Goal: Information Seeking & Learning: Understand process/instructions

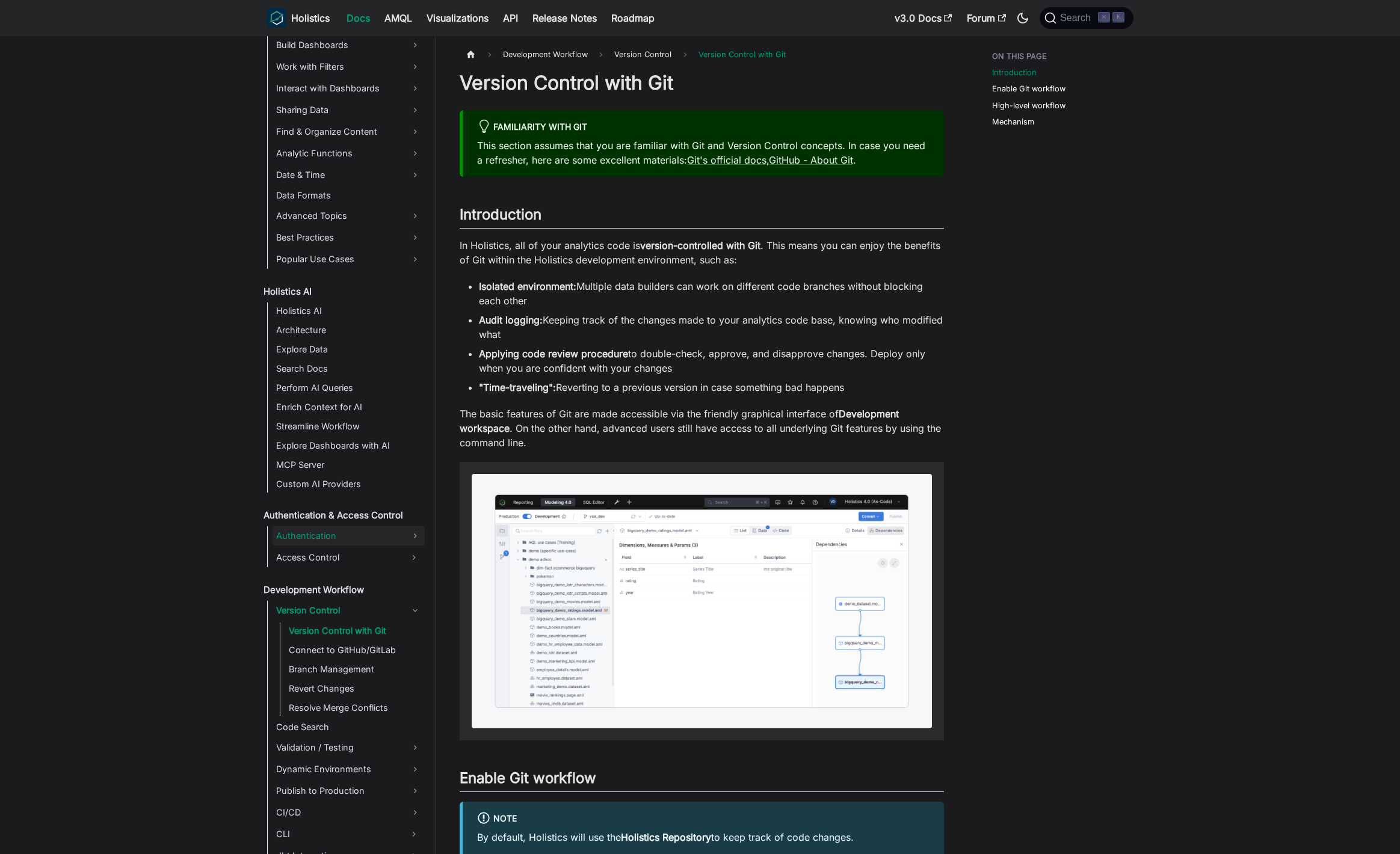
scroll to position [473, 0]
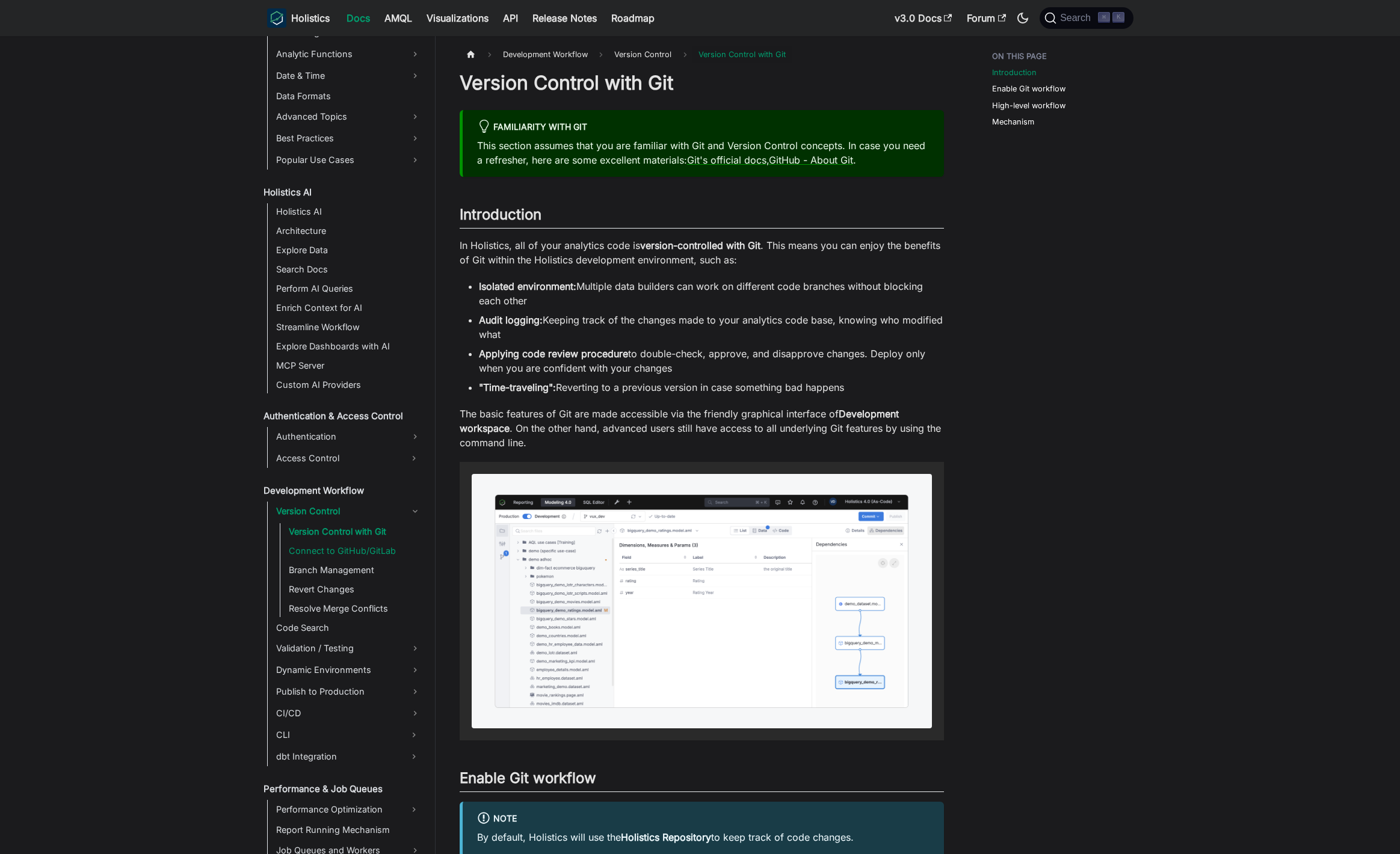
click at [362, 553] on link "Connect to GitHub/GitLab" at bounding box center [354, 551] width 140 height 17
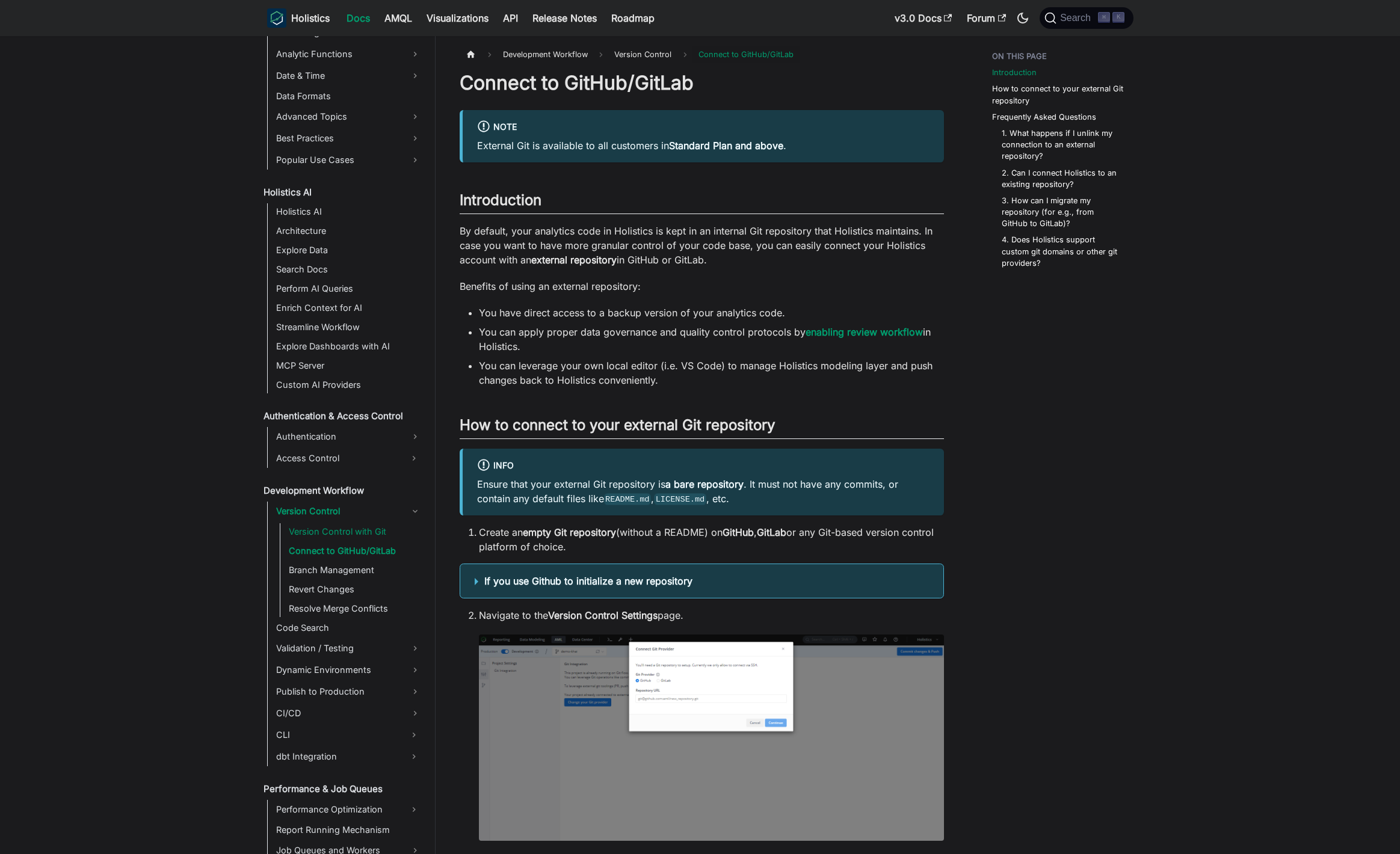
click at [346, 535] on link "Version Control with Git" at bounding box center [354, 531] width 140 height 17
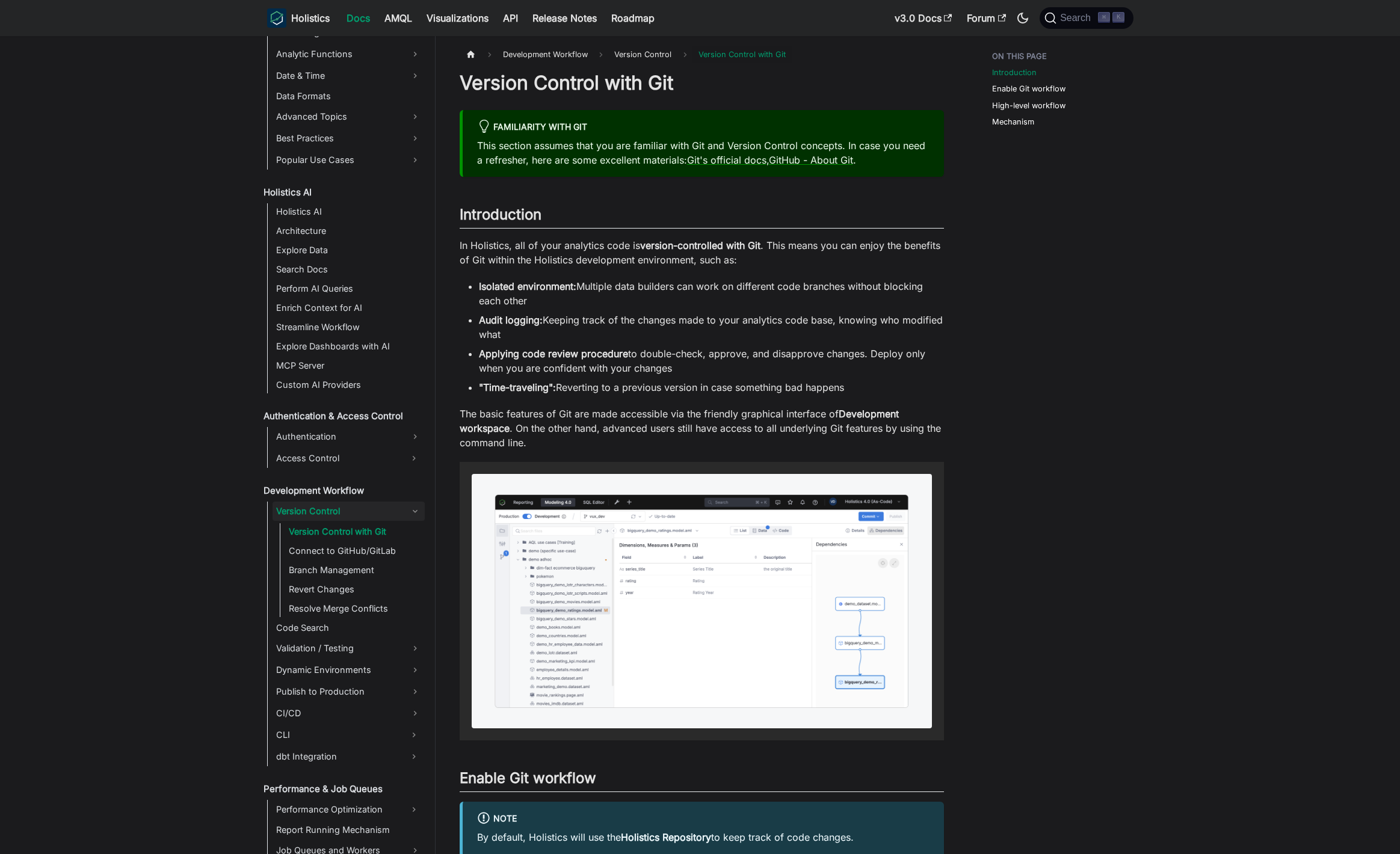
click at [338, 508] on link "Version Control" at bounding box center [348, 511] width 152 height 19
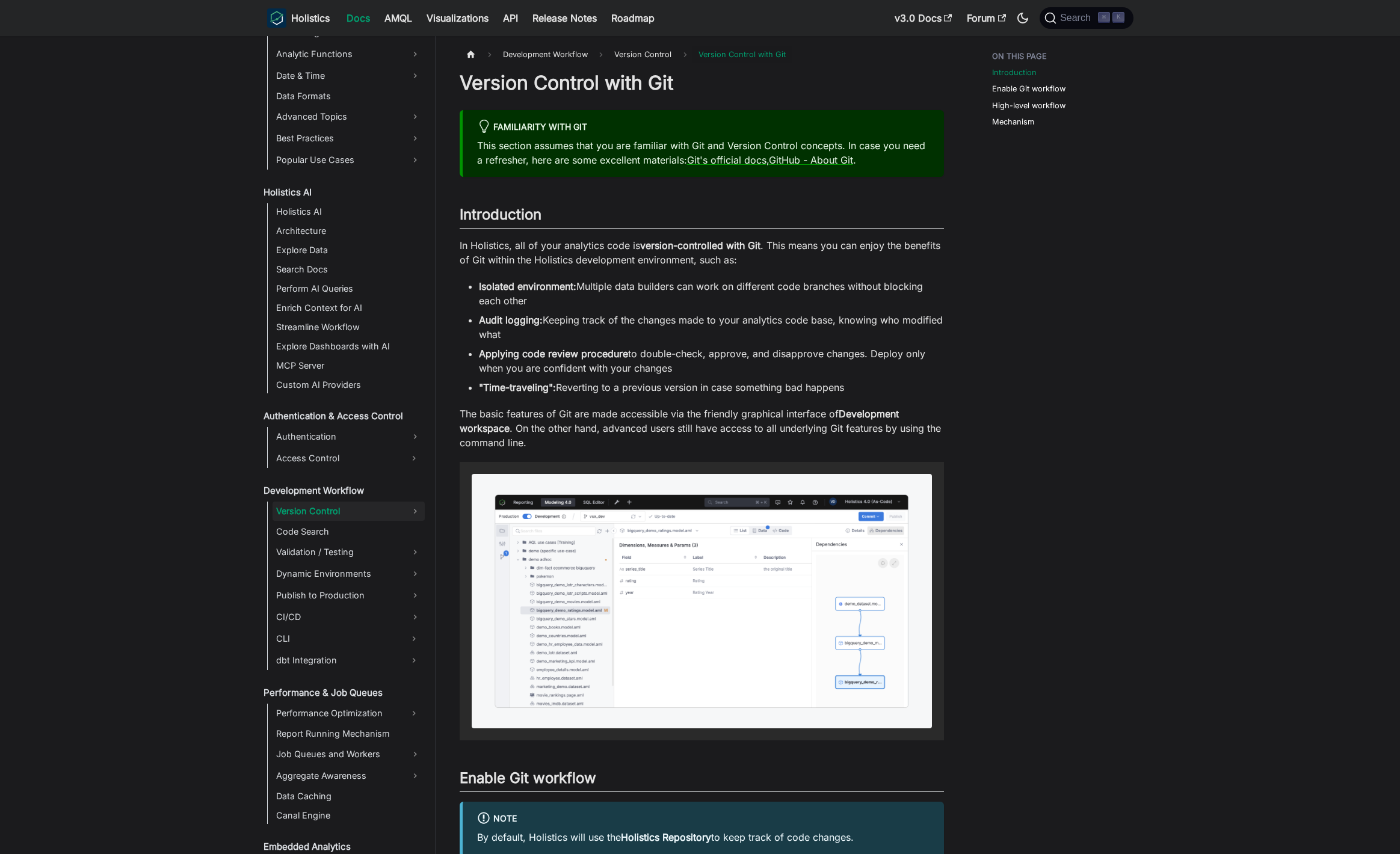
click at [338, 508] on link "Version Control" at bounding box center [348, 511] width 152 height 19
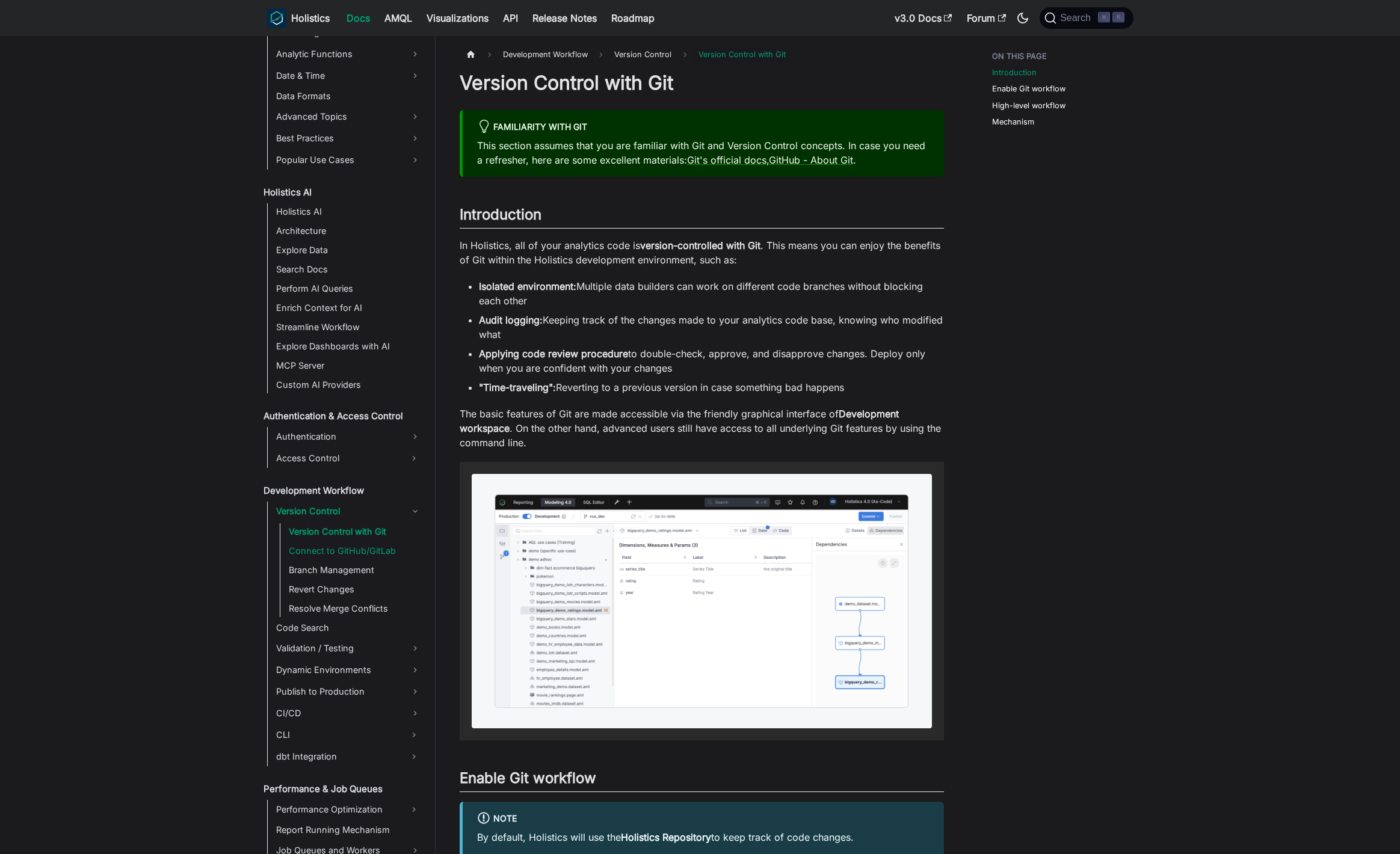
click at [345, 546] on link "Connect to GitHub/GitLab" at bounding box center [354, 551] width 140 height 17
